Goal: Task Accomplishment & Management: Manage account settings

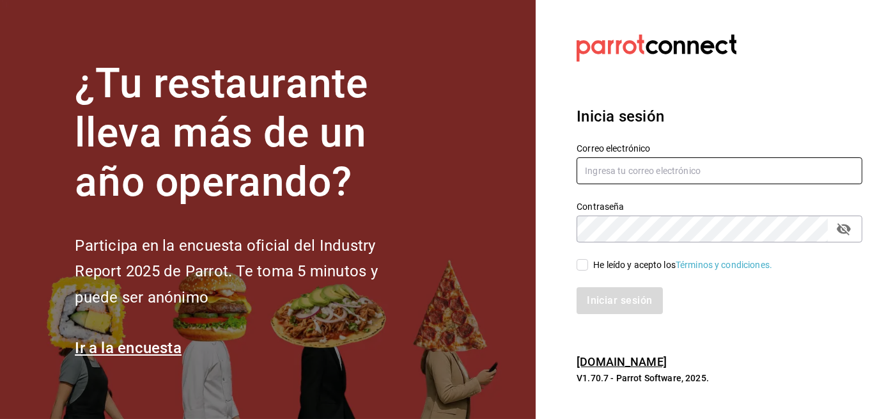
type input "[PERSON_NAME][EMAIL_ADDRESS][PERSON_NAME][PERSON_NAME][DOMAIN_NAME]"
click at [582, 262] on input "He leído y acepto los Términos y condiciones." at bounding box center [582, 265] width 12 height 12
checkbox input "true"
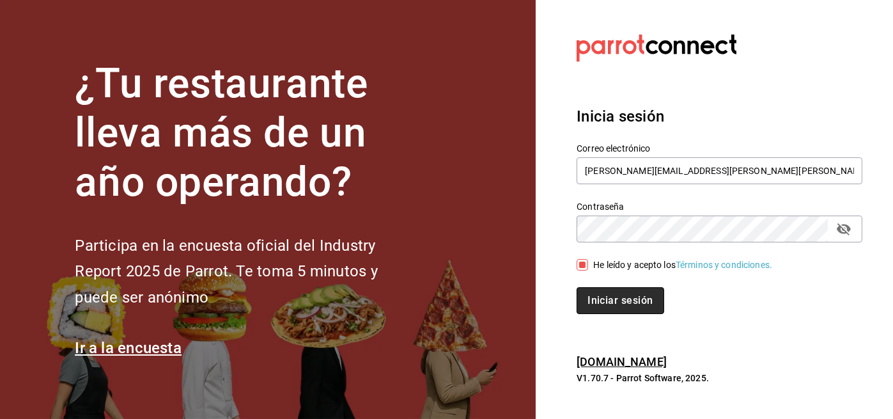
click at [622, 297] on button "Iniciar sesión" at bounding box center [619, 300] width 87 height 27
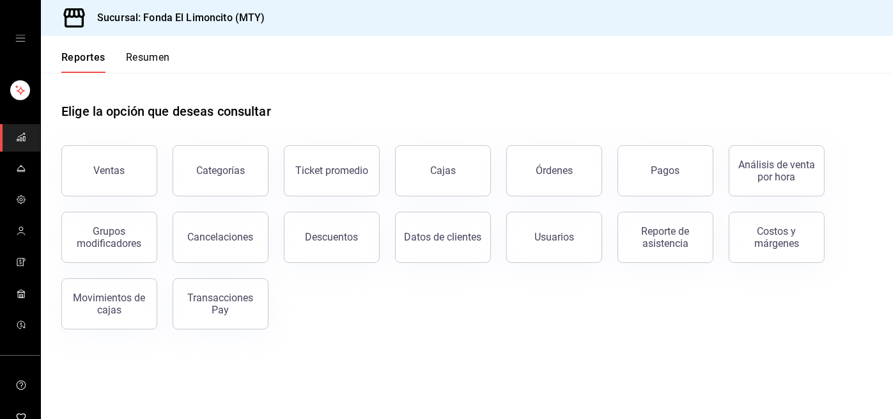
click at [147, 54] on button "Resumen" at bounding box center [148, 62] width 44 height 22
